Goal: Obtain resource: Obtain resource

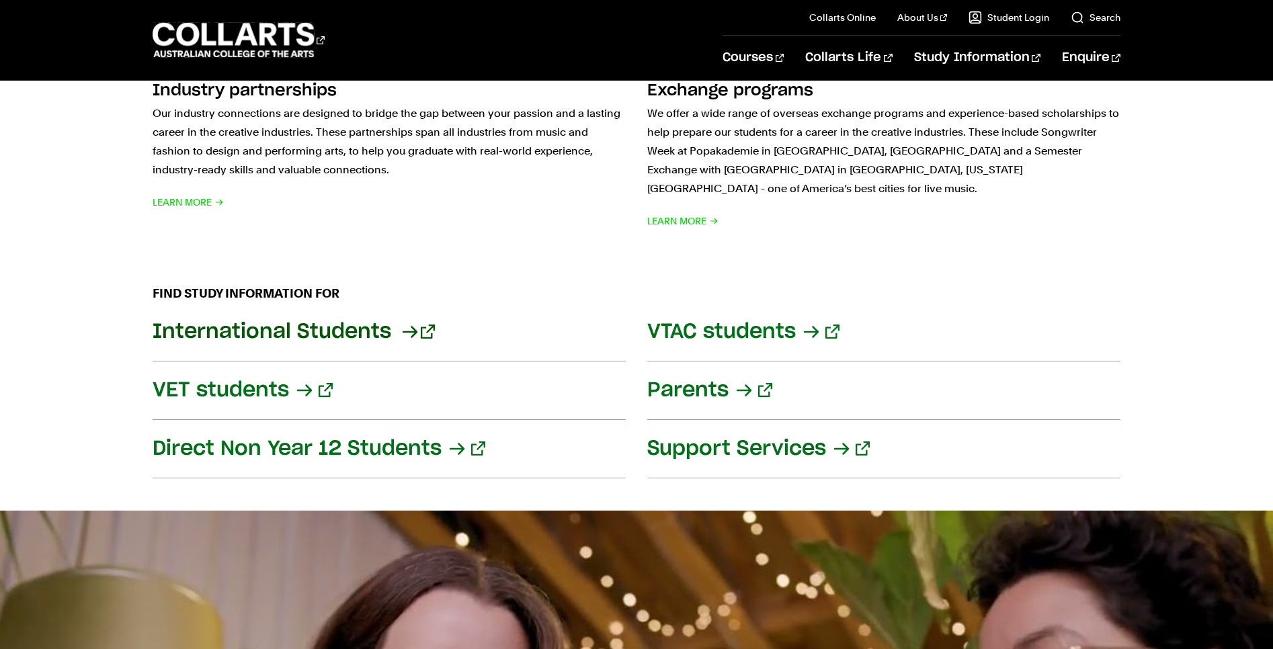
scroll to position [1525, 0]
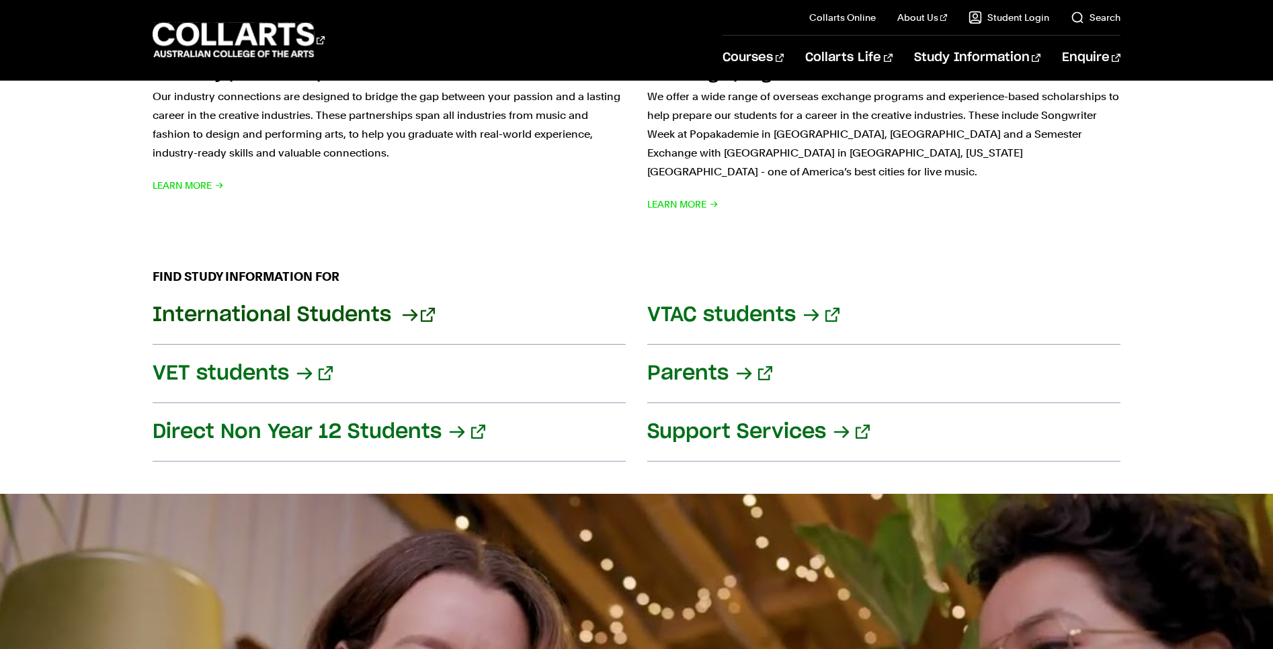
click at [318, 294] on link "International Students" at bounding box center [389, 315] width 473 height 58
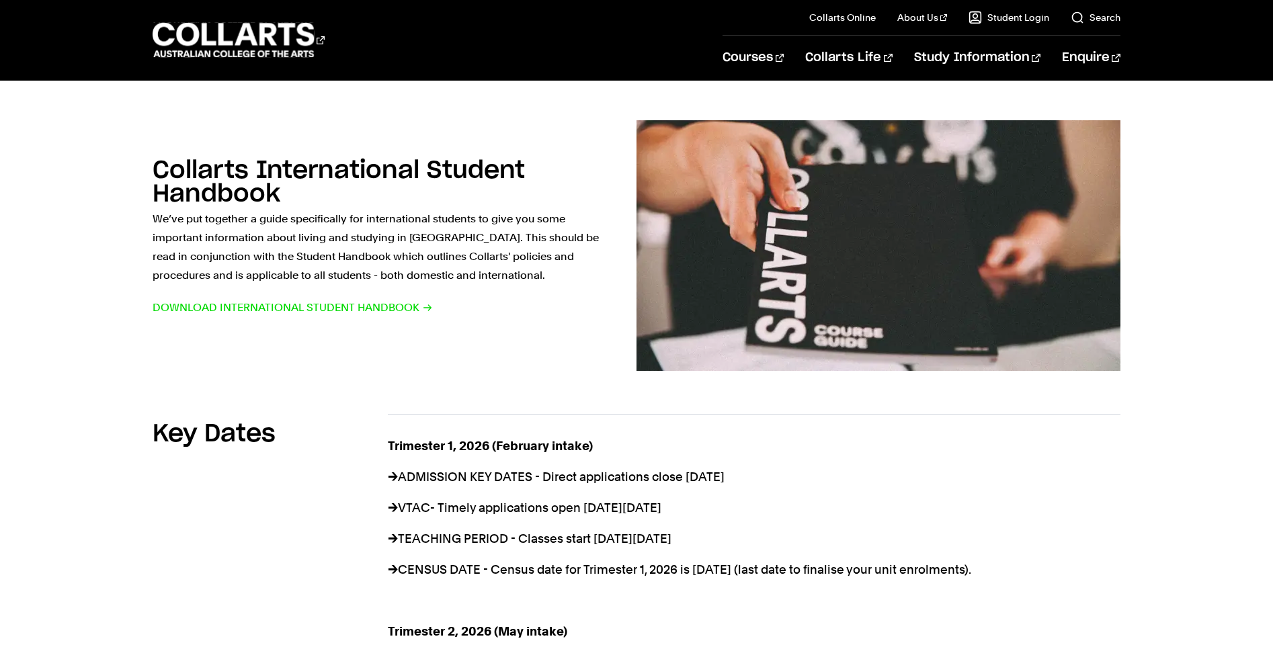
scroll to position [666, 0]
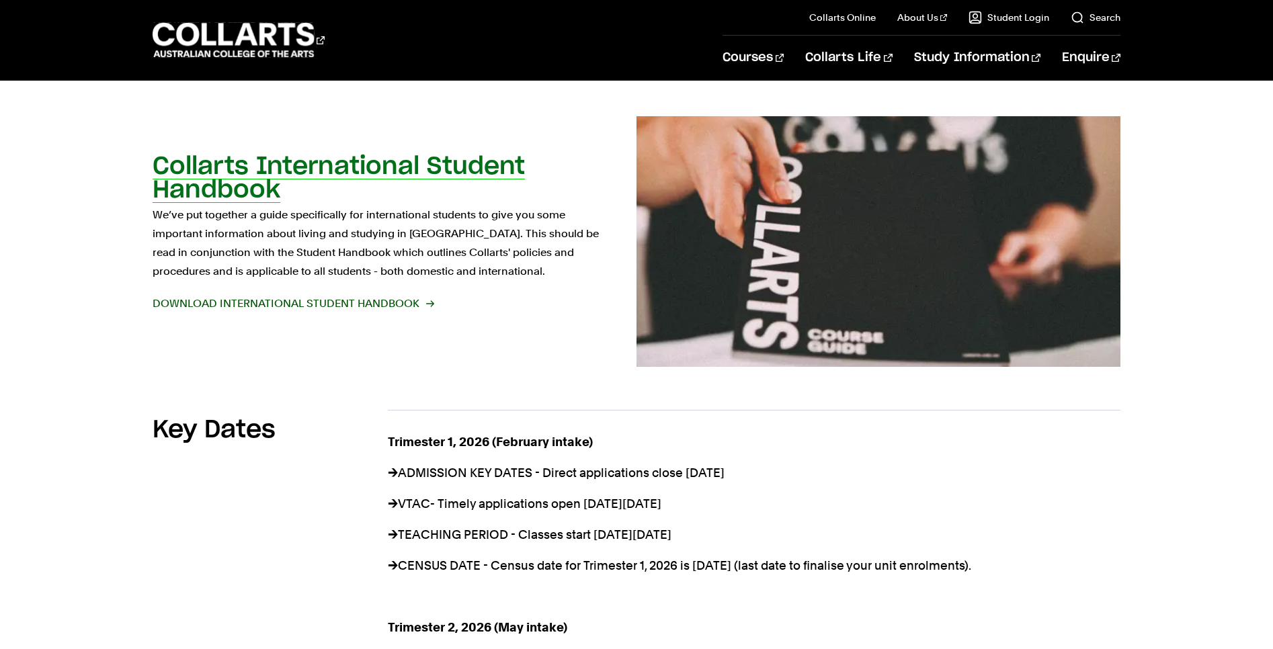
click at [317, 294] on span "Download International Student Handbook" at bounding box center [293, 303] width 280 height 19
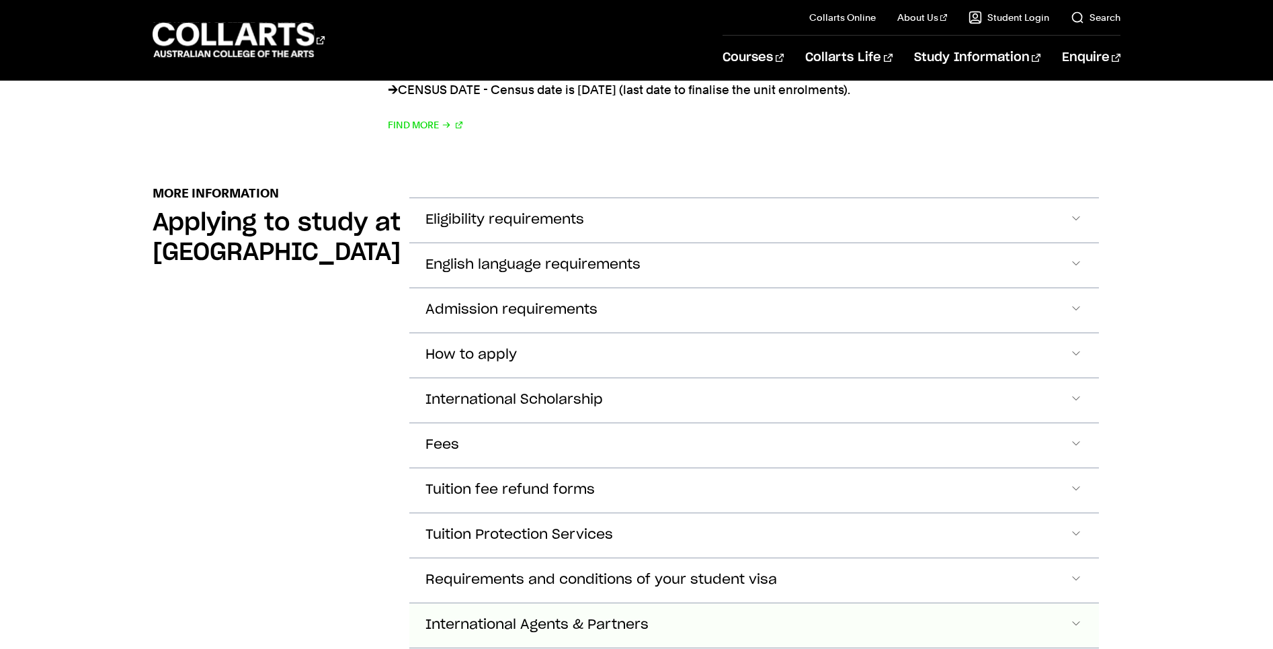
scroll to position [1456, 0]
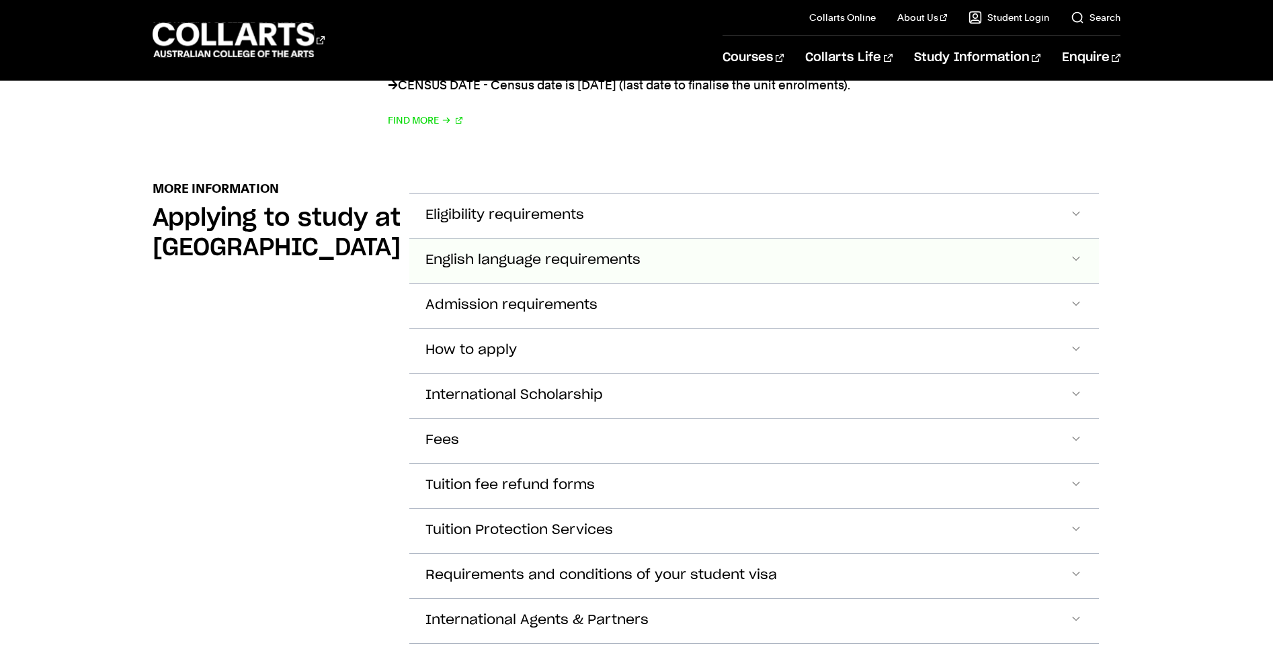
click at [793, 239] on button "English language requirements" at bounding box center [754, 261] width 690 height 44
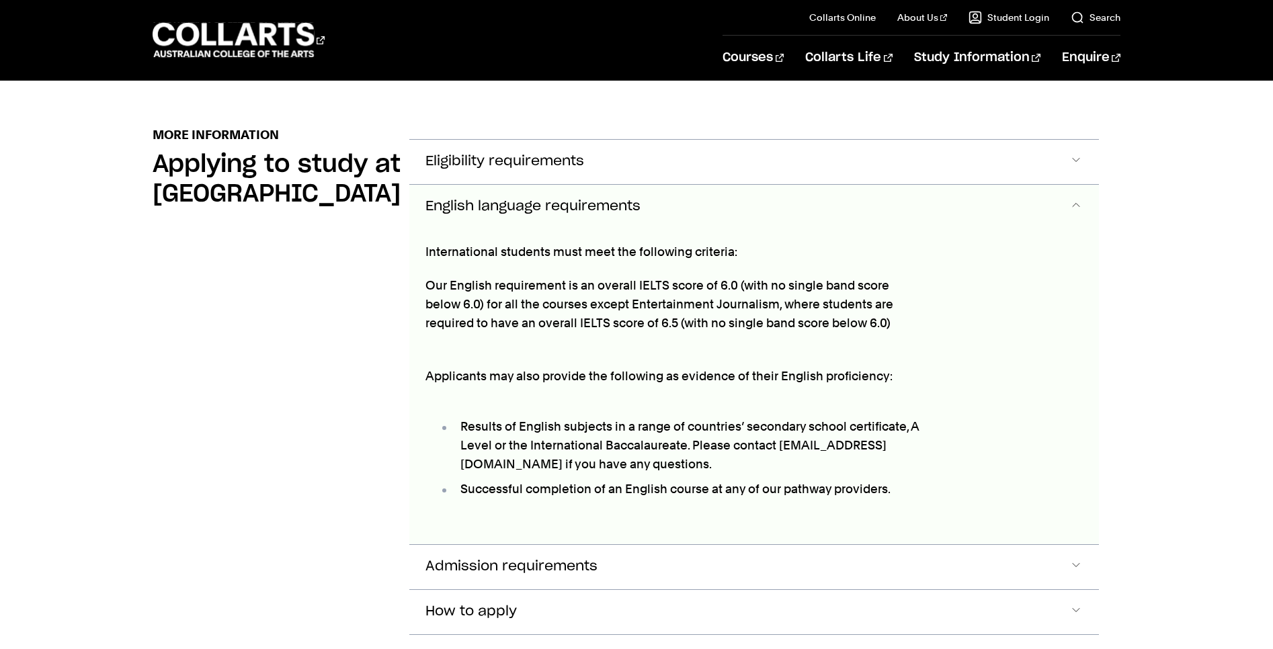
scroll to position [1507, 0]
click at [940, 190] on button "English language requirements" at bounding box center [754, 209] width 690 height 44
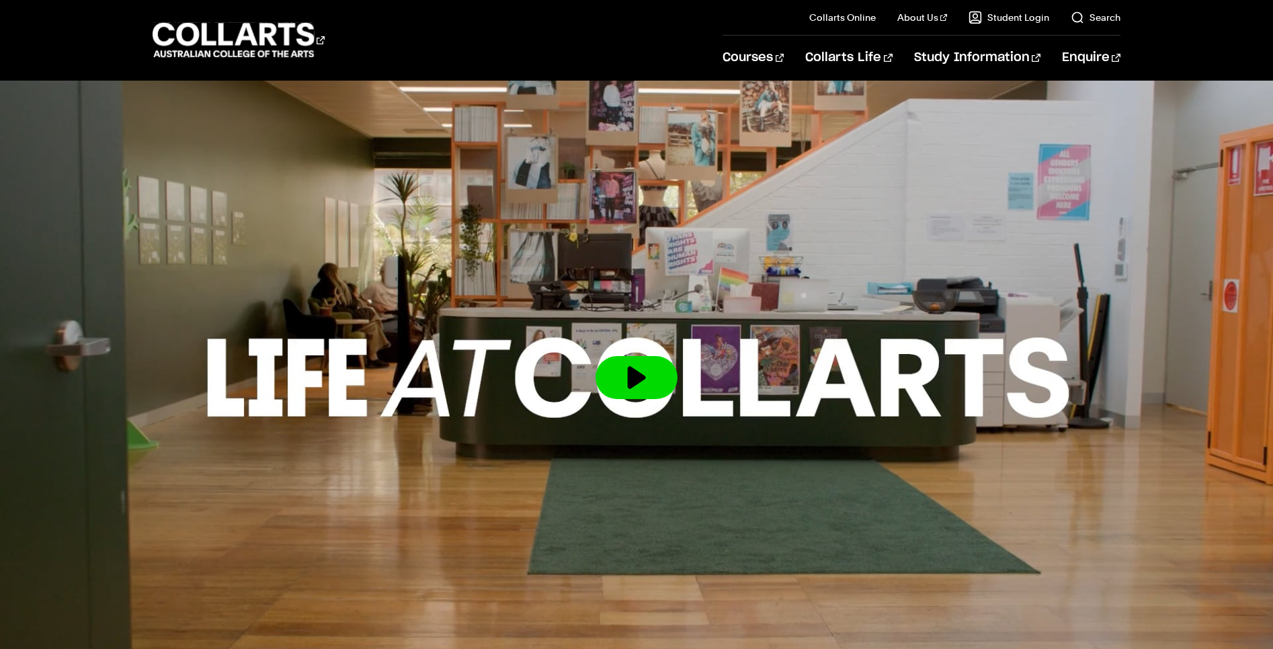
scroll to position [2514, 0]
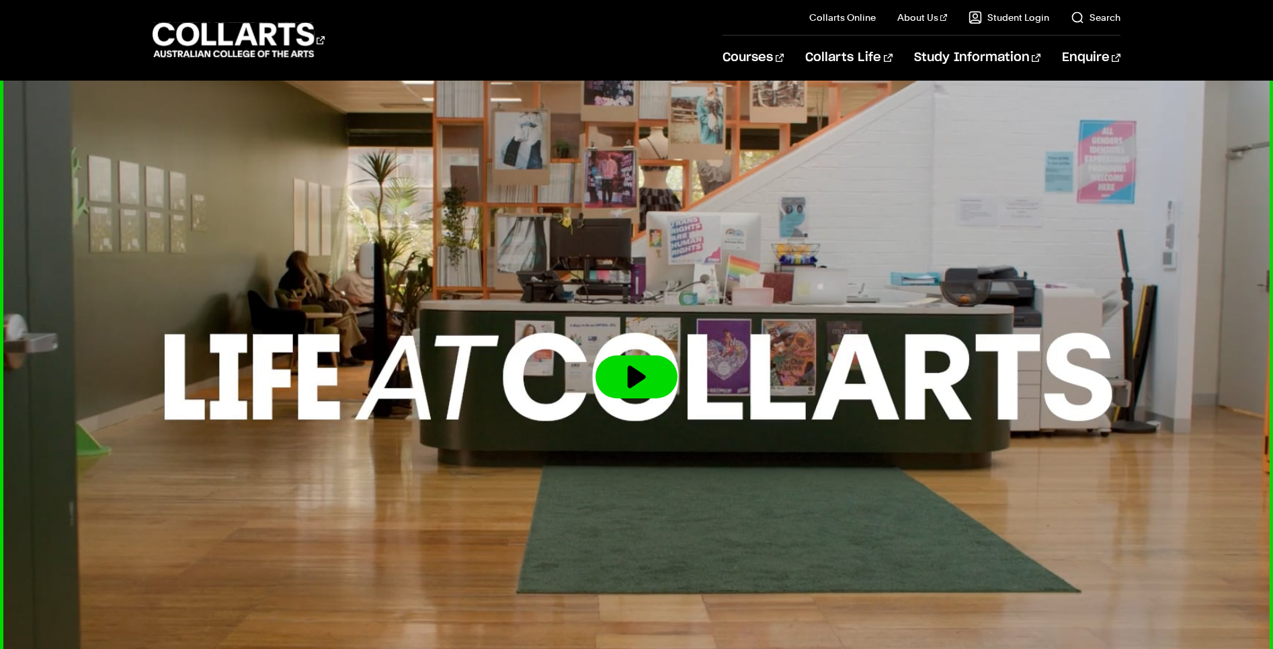
click at [658, 356] on button at bounding box center [637, 377] width 82 height 43
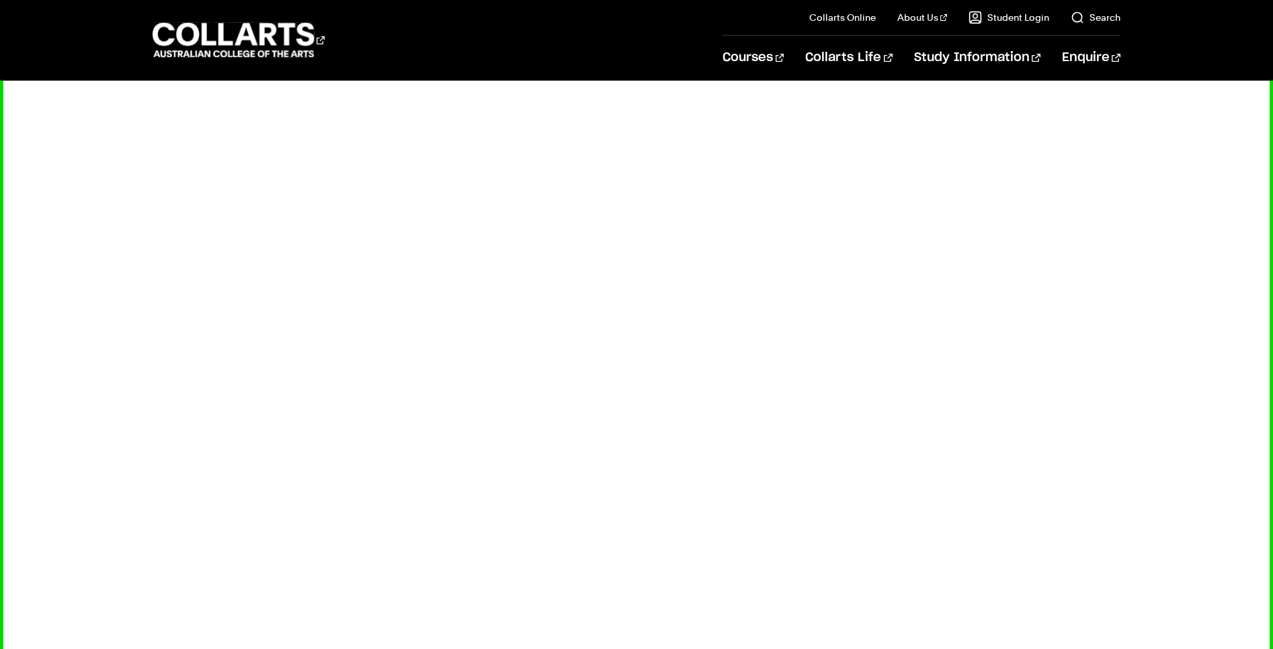
scroll to position [2504, 0]
